Goal: Information Seeking & Learning: Learn about a topic

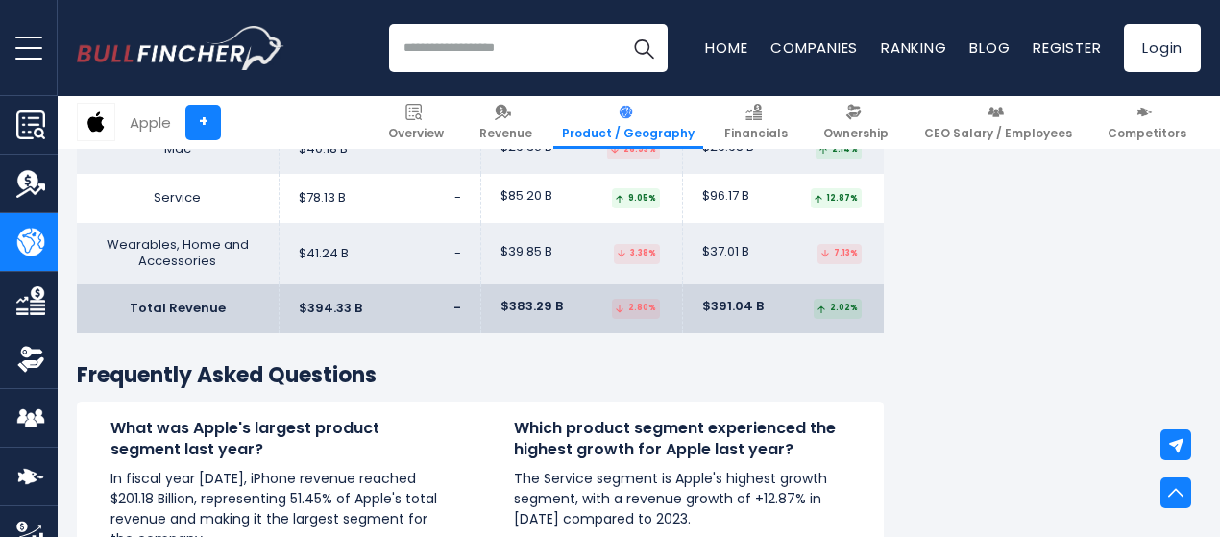
scroll to position [3171, 0]
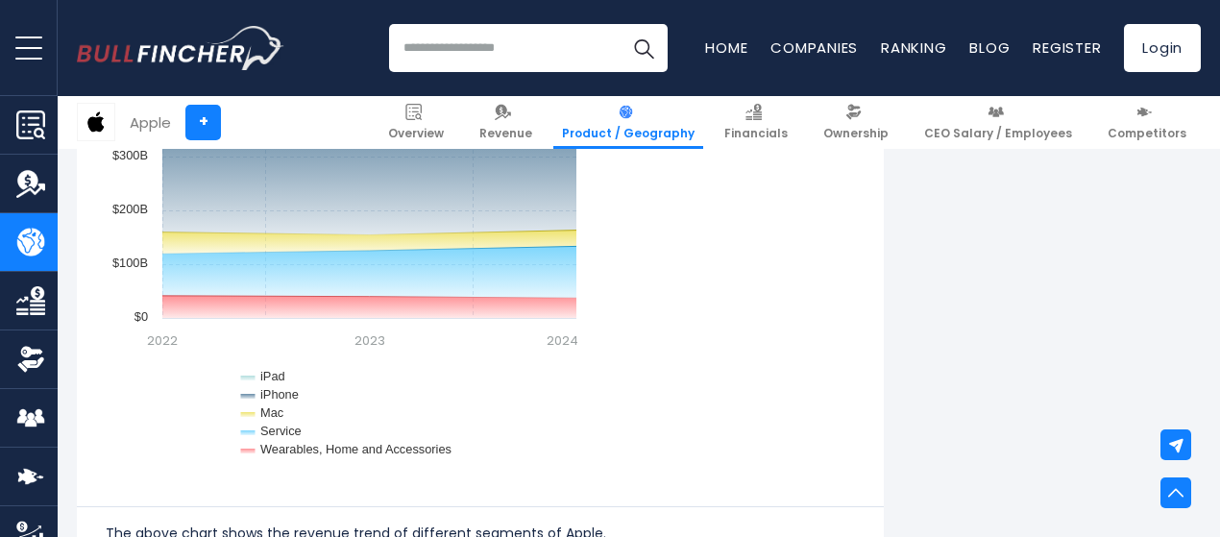
scroll to position [1733, 0]
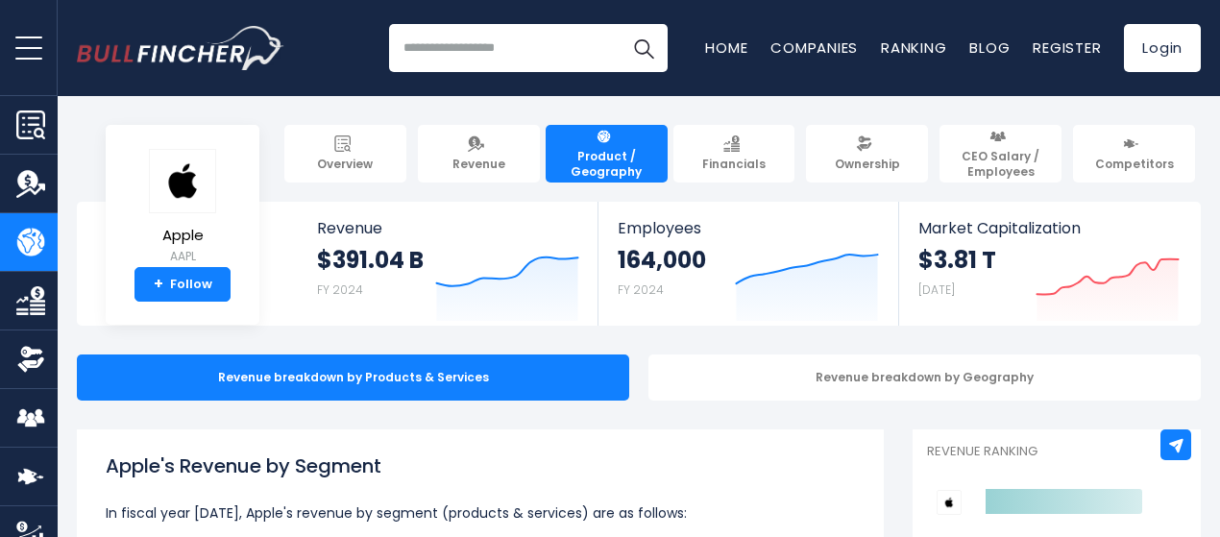
click at [112, 41] on img "Go to homepage" at bounding box center [181, 48] width 208 height 44
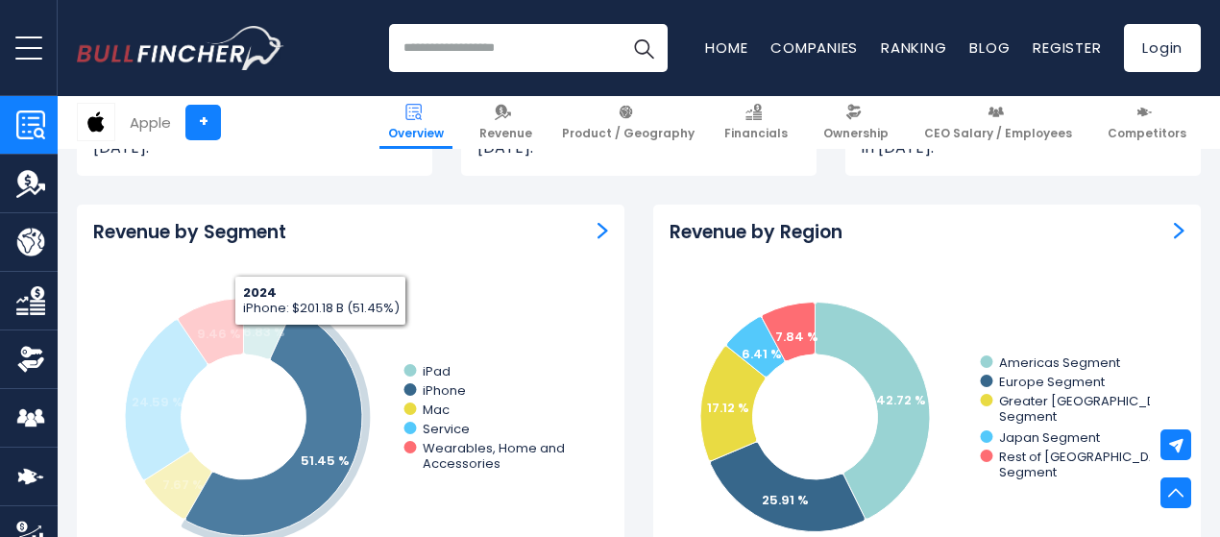
scroll to position [1730, 0]
